Goal: Task Accomplishment & Management: Use online tool/utility

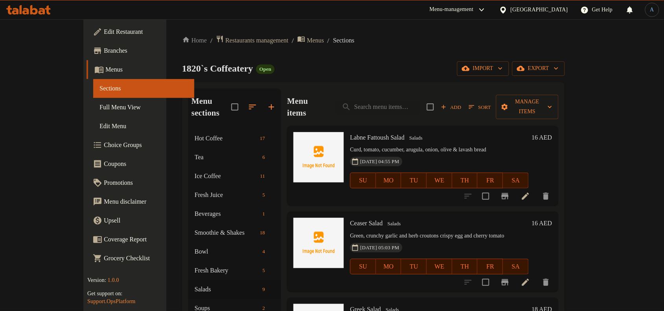
scroll to position [0, 79]
click at [100, 107] on span "Full Menu View" at bounding box center [144, 107] width 89 height 9
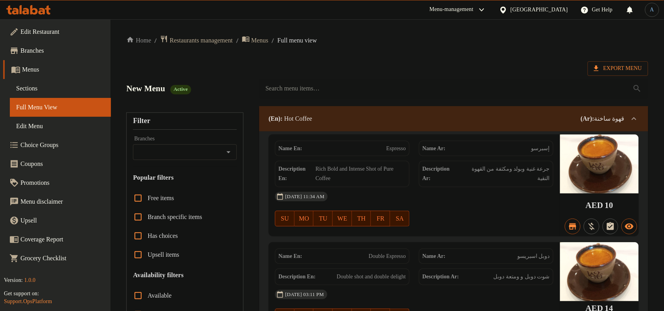
drag, startPoint x: 46, startPoint y: 84, endPoint x: 48, endPoint y: 93, distance: 9.3
click at [46, 84] on span "Sections" at bounding box center [60, 88] width 89 height 9
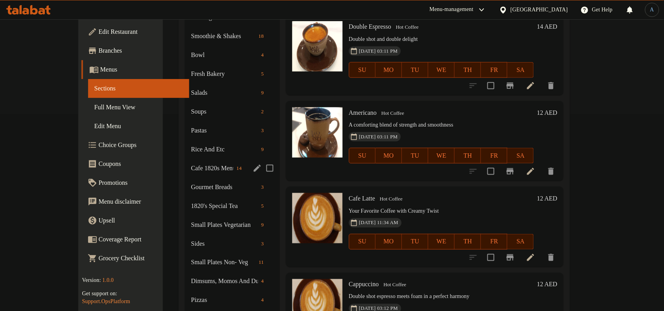
scroll to position [246, 0]
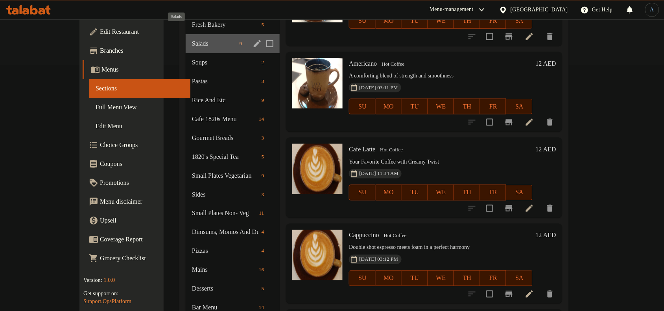
click at [192, 39] on span "Salads" at bounding box center [214, 43] width 44 height 9
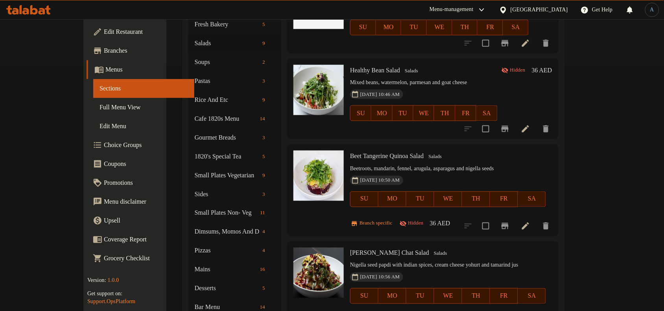
scroll to position [265, 0]
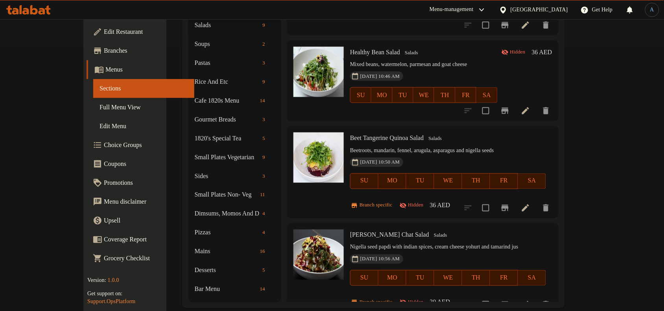
click at [100, 104] on span "Full Menu View" at bounding box center [144, 107] width 89 height 9
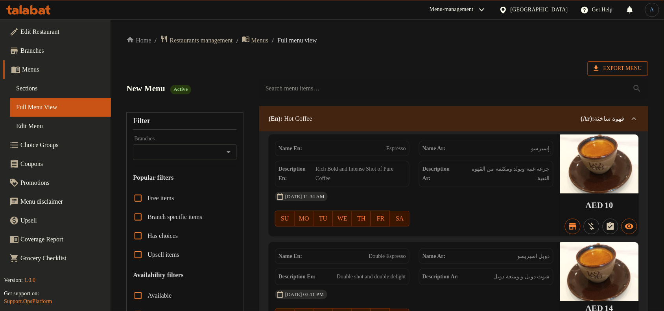
click at [614, 67] on span "Export Menu" at bounding box center [618, 69] width 48 height 10
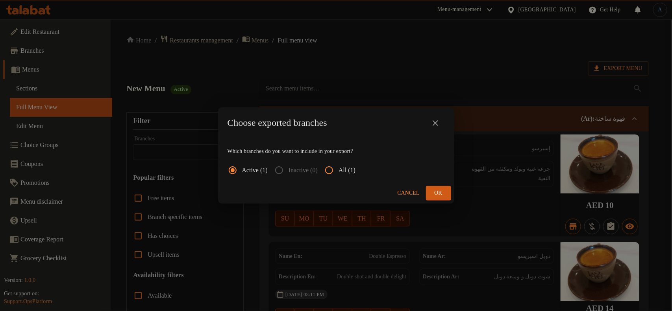
click at [337, 173] on input "All (1)" at bounding box center [329, 170] width 19 height 19
radio input "true"
click at [449, 190] on button "Ok" at bounding box center [438, 193] width 25 height 15
